Goal: Find specific page/section: Find specific page/section

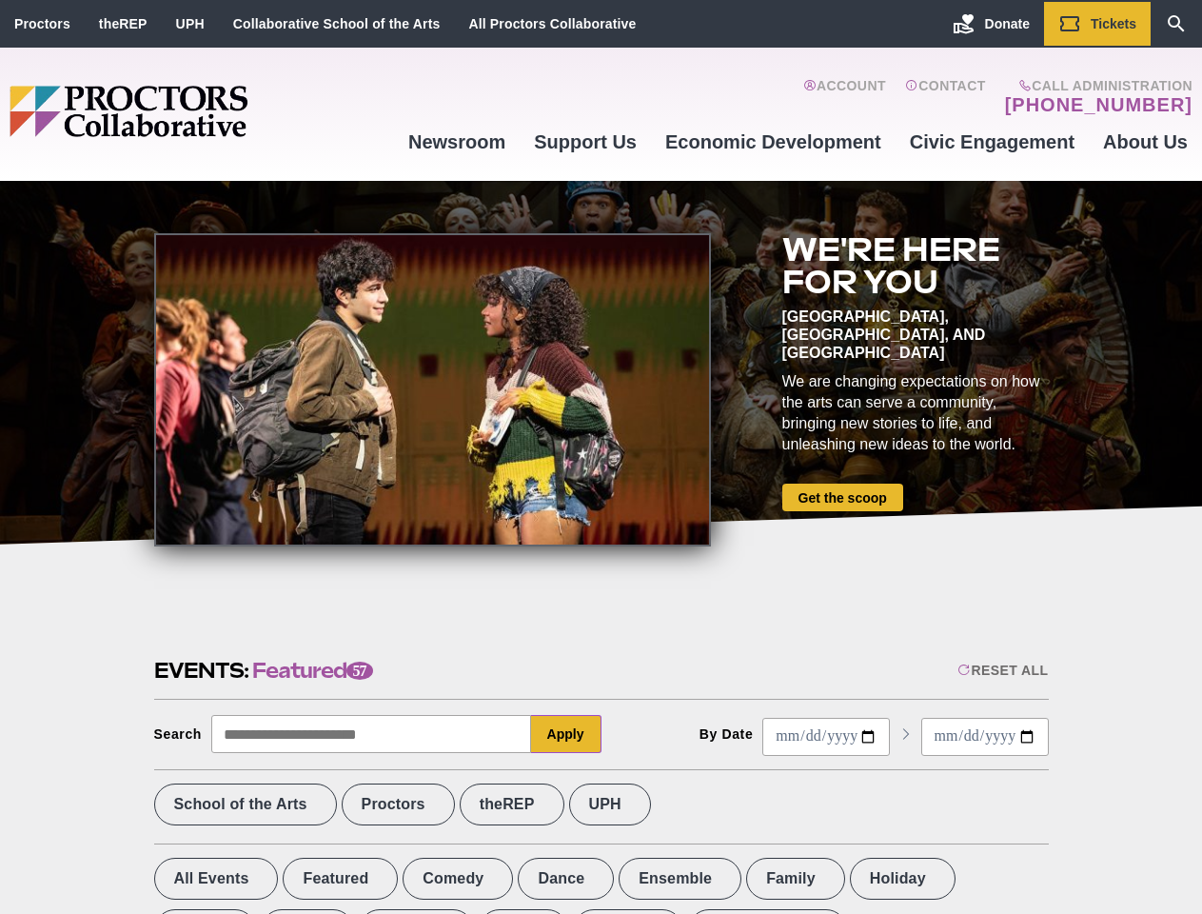
click at [601, 457] on div at bounding box center [432, 389] width 557 height 313
click at [1001, 670] on div "Reset All" at bounding box center [1002, 669] width 90 height 15
click at [566, 734] on button "Apply" at bounding box center [566, 734] width 70 height 38
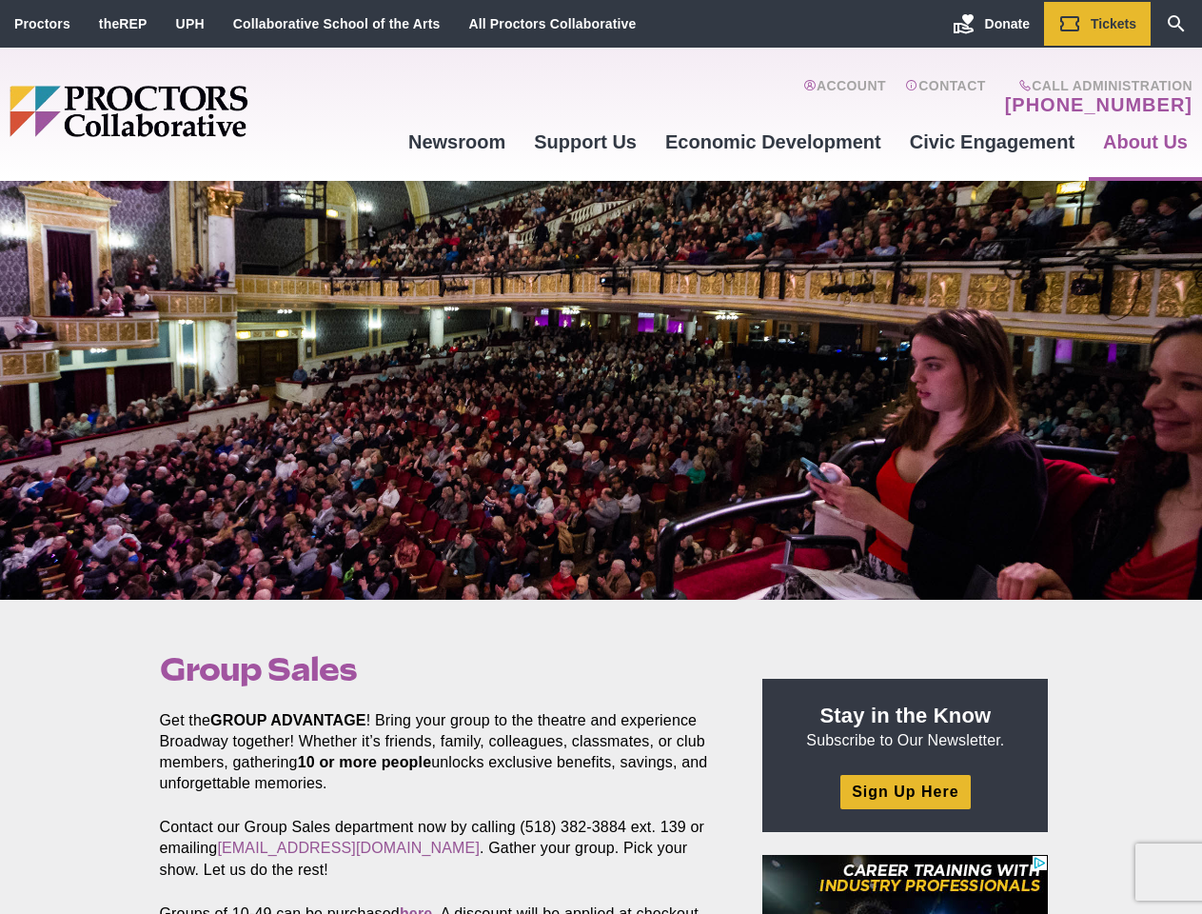
click at [601, 457] on div at bounding box center [601, 390] width 1202 height 419
